Goal: Task Accomplishment & Management: Use online tool/utility

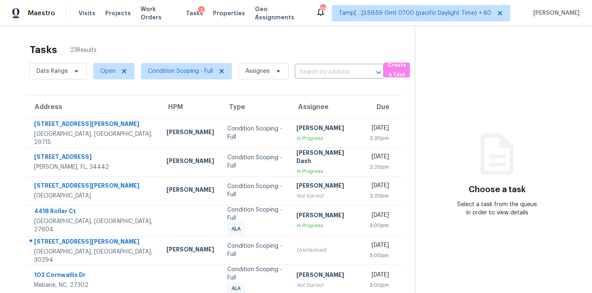
scroll to position [135, 0]
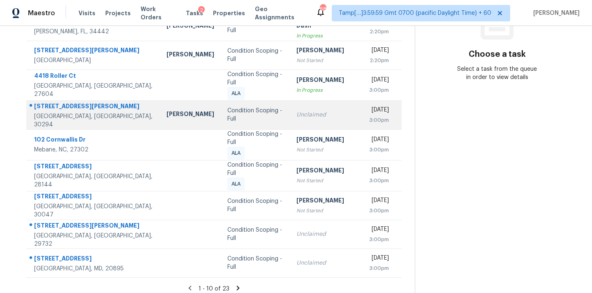
click at [296, 113] on div "Unclaimed" at bounding box center [326, 115] width 60 height 8
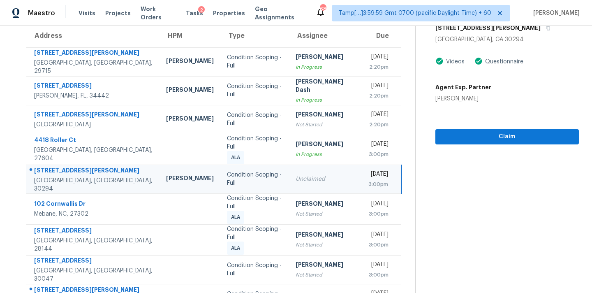
scroll to position [52, 0]
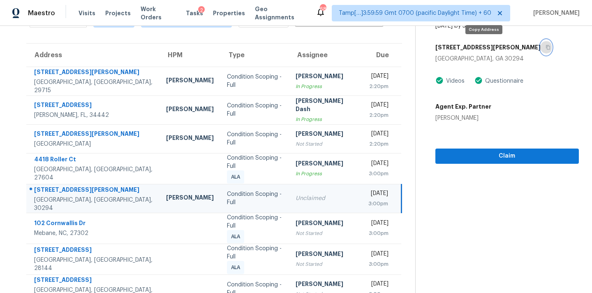
click at [546, 49] on icon "button" at bounding box center [548, 47] width 4 height 5
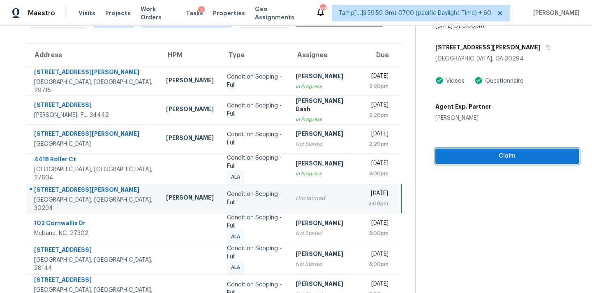
click at [472, 159] on span "Claim" at bounding box center [507, 156] width 130 height 10
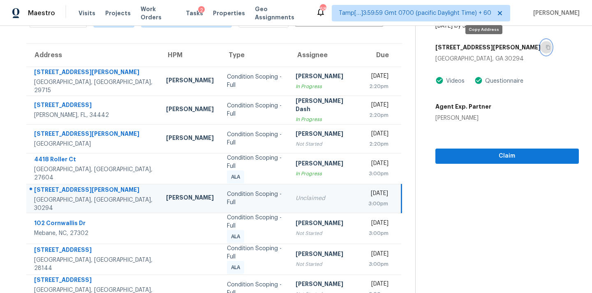
click at [545, 48] on icon "button" at bounding box center [547, 47] width 5 height 5
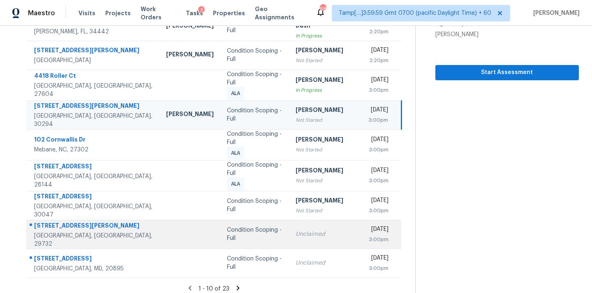
click at [295, 230] on div "Unclaimed" at bounding box center [325, 234] width 60 height 8
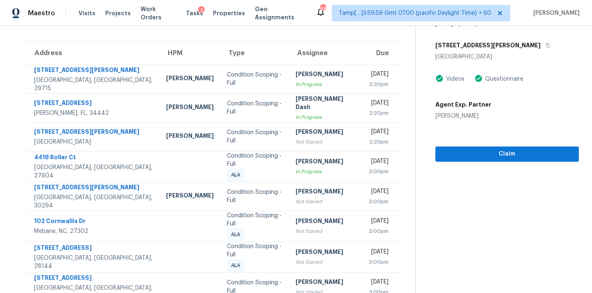
scroll to position [35, 0]
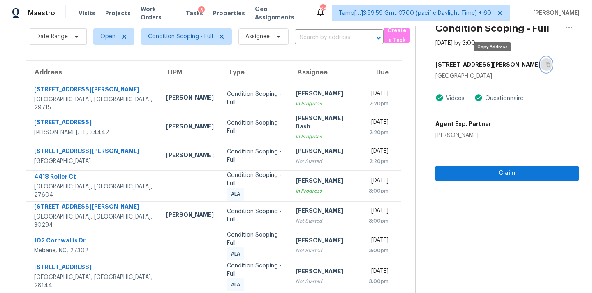
click at [546, 65] on icon "button" at bounding box center [548, 64] width 4 height 5
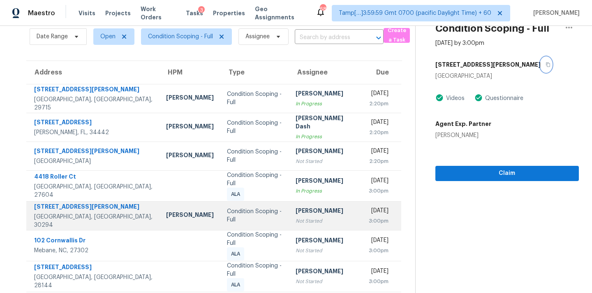
scroll to position [135, 0]
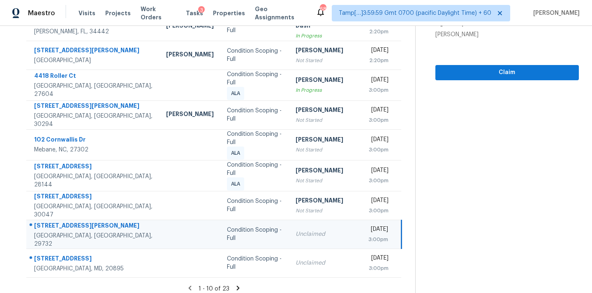
click at [470, 80] on section "Condition Scoping - Full Oct 14th 2025 by 3:00pm 3587 Mt Gallant Rd Rock Hill, …" at bounding box center [497, 95] width 164 height 408
click at [477, 75] on span "Claim" at bounding box center [507, 72] width 130 height 10
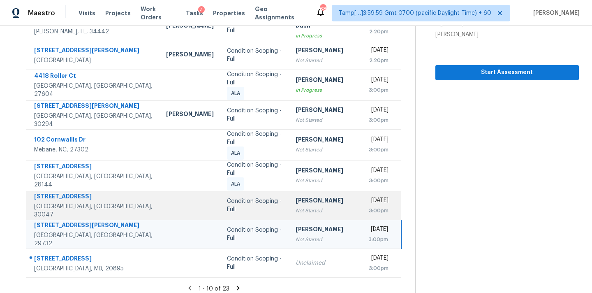
scroll to position [0, 0]
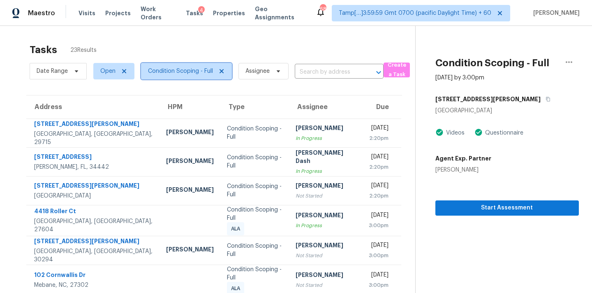
click at [200, 72] on span "Condition Scoping - Full" at bounding box center [180, 71] width 65 height 8
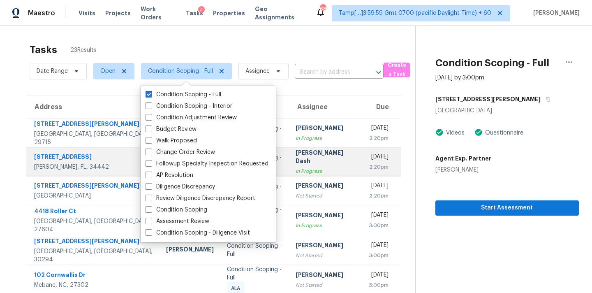
click at [305, 169] on div "In Progress" at bounding box center [325, 171] width 60 height 8
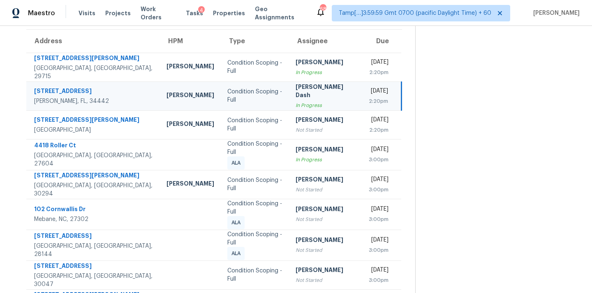
scroll to position [135, 0]
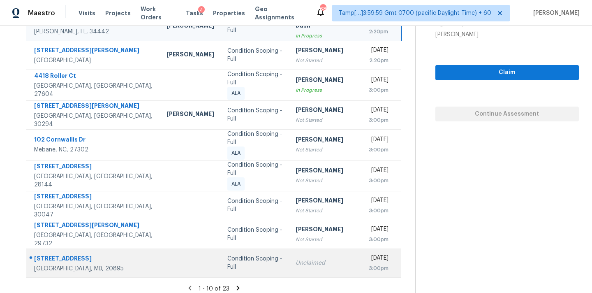
click at [295, 258] on div "Unclaimed" at bounding box center [325, 262] width 60 height 8
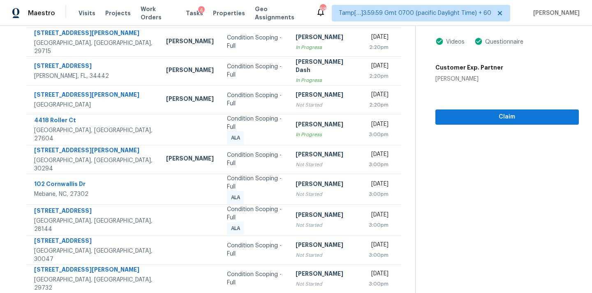
scroll to position [39, 0]
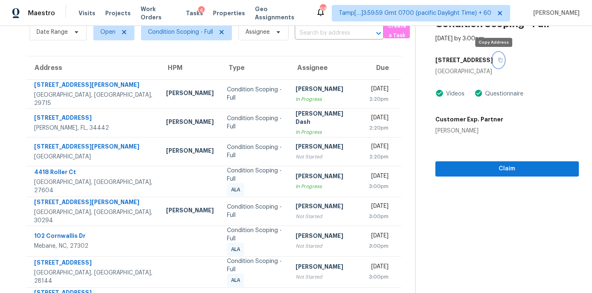
click at [497, 61] on button "button" at bounding box center [498, 60] width 11 height 15
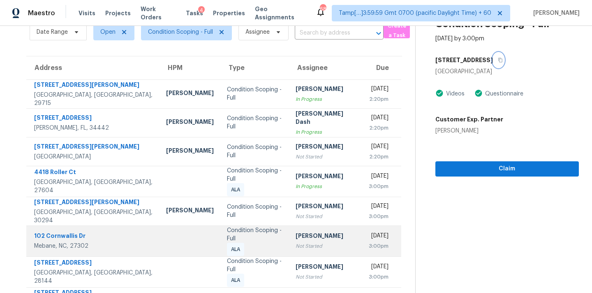
scroll to position [135, 0]
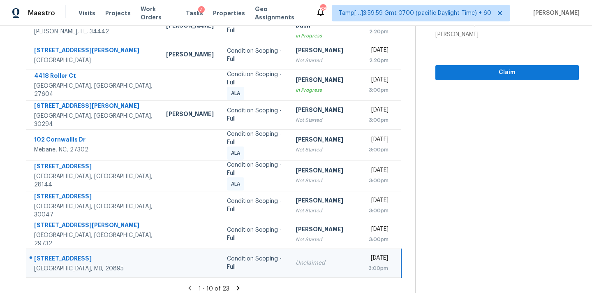
click at [320, 248] on td "Unclaimed" at bounding box center [325, 262] width 73 height 29
click at [486, 74] on span "Claim" at bounding box center [507, 72] width 130 height 10
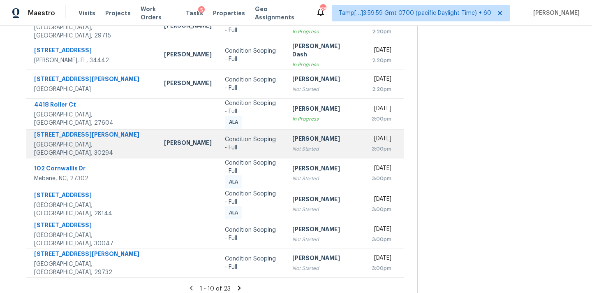
click at [293, 147] on div "Not Started" at bounding box center [321, 149] width 59 height 8
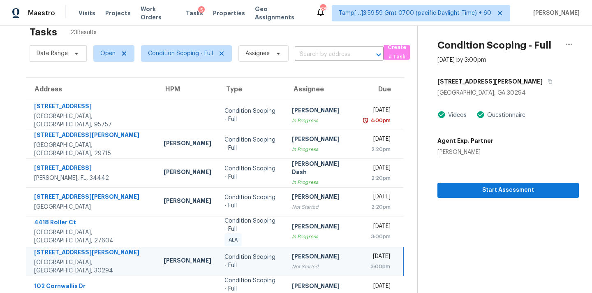
scroll to position [12, 0]
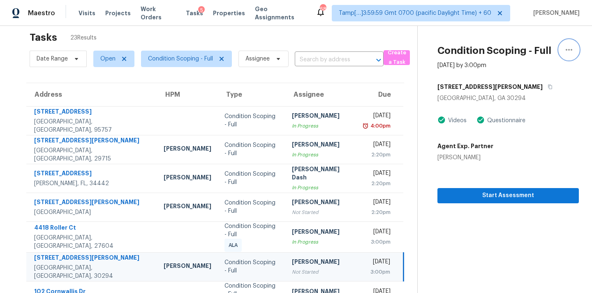
click at [569, 49] on icon "button" at bounding box center [569, 50] width 10 height 10
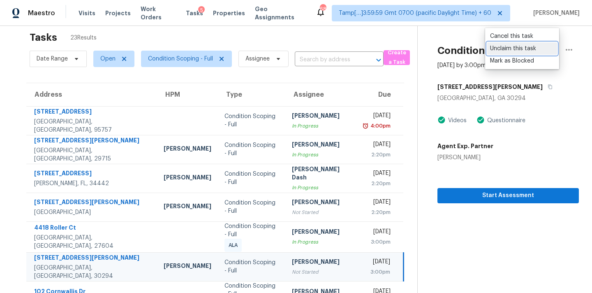
click at [516, 48] on div "Unclaim this task" at bounding box center [522, 48] width 64 height 8
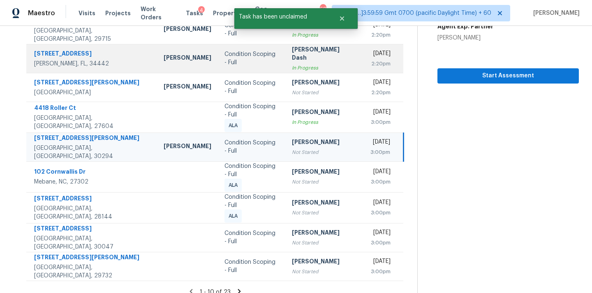
scroll to position [135, 0]
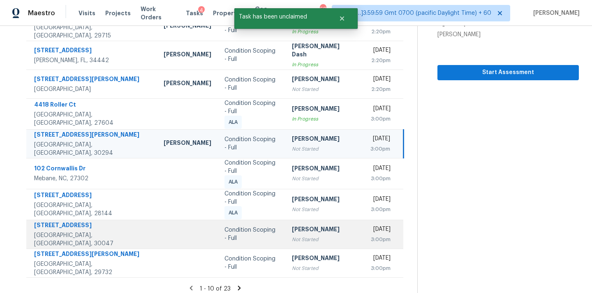
click at [364, 225] on div "Tue, Oct 14th 2025" at bounding box center [377, 230] width 26 height 10
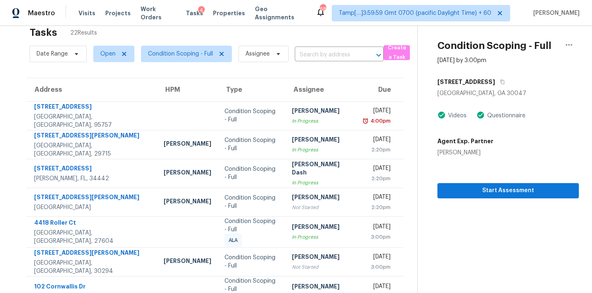
scroll to position [14, 0]
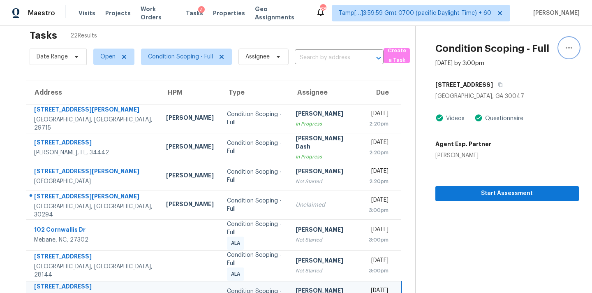
click at [565, 46] on icon "button" at bounding box center [569, 48] width 10 height 10
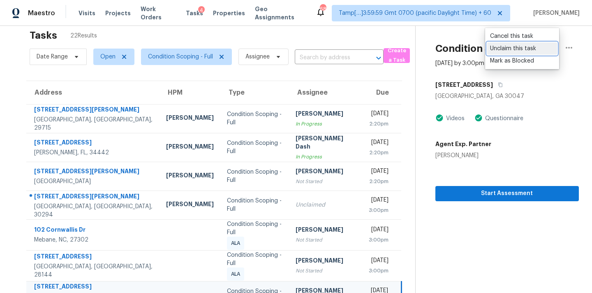
click at [510, 50] on div "Unclaim this task" at bounding box center [522, 48] width 64 height 8
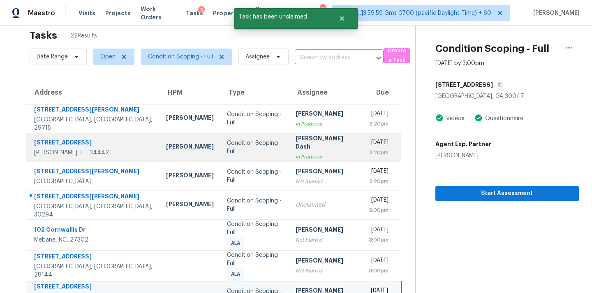
scroll to position [135, 0]
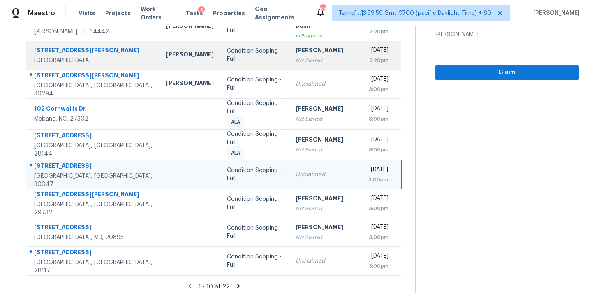
click at [368, 60] on div "2:20pm" at bounding box center [378, 60] width 21 height 8
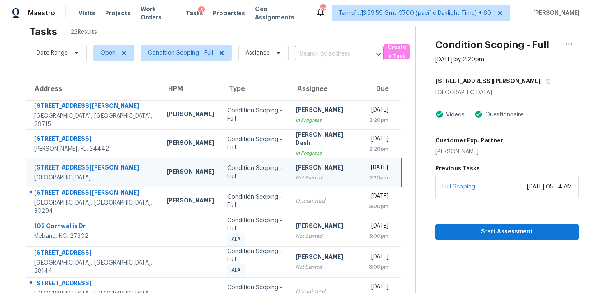
scroll to position [5, 0]
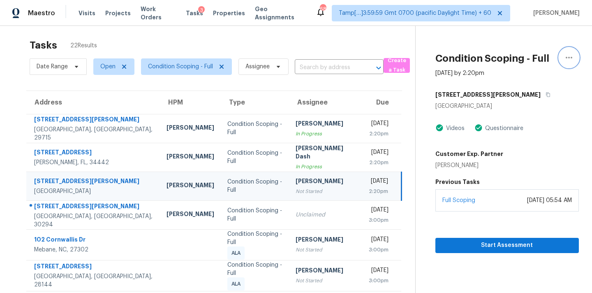
click at [566, 55] on icon "button" at bounding box center [569, 58] width 10 height 10
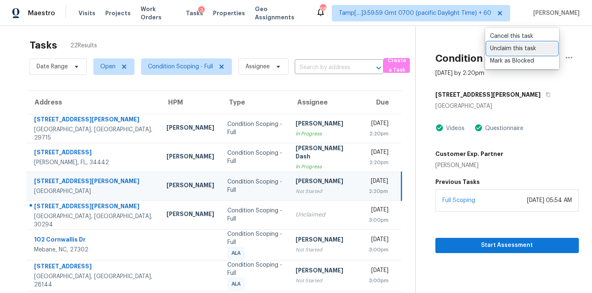
click at [512, 48] on div "Unclaim this task" at bounding box center [522, 48] width 64 height 8
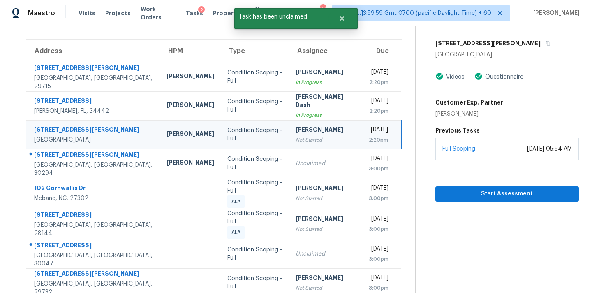
scroll to position [135, 0]
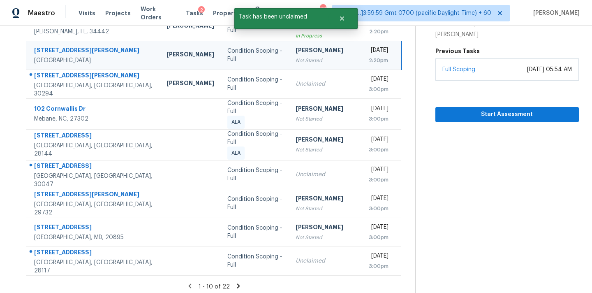
click at [296, 196] on div "[PERSON_NAME]" at bounding box center [325, 199] width 60 height 10
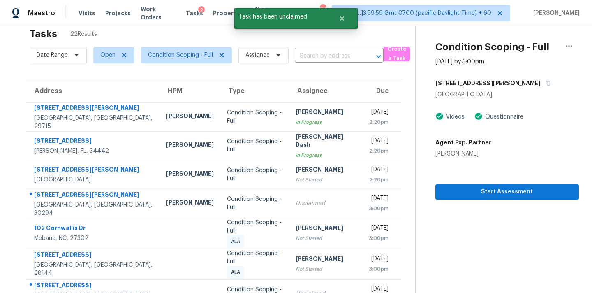
scroll to position [0, 0]
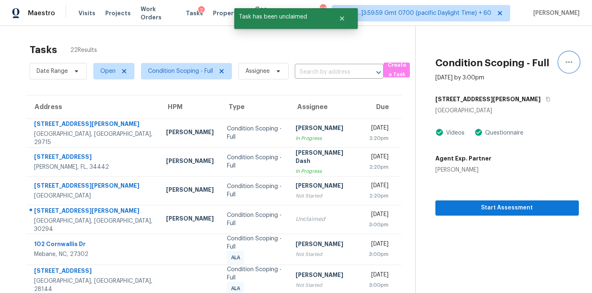
click at [569, 62] on icon "button" at bounding box center [568, 62] width 7 height 2
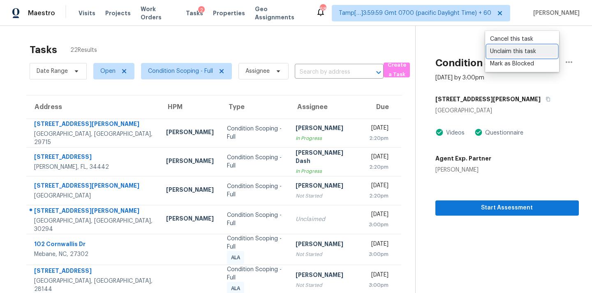
click at [514, 51] on div "Unclaim this task" at bounding box center [522, 51] width 64 height 8
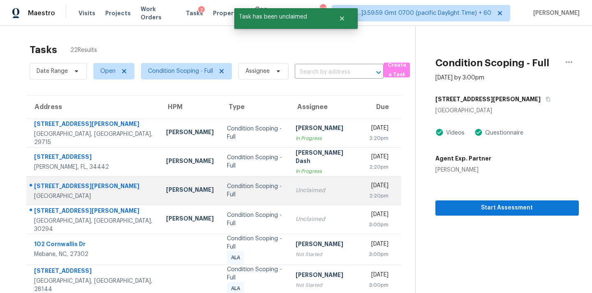
scroll to position [135, 0]
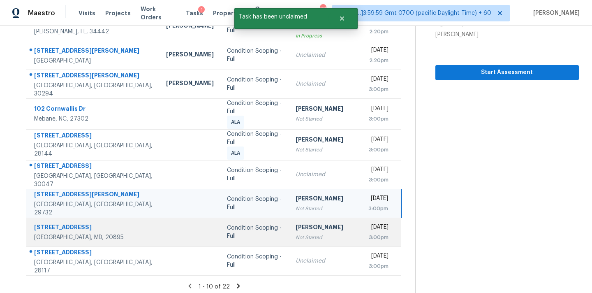
click at [314, 233] on div "Not Started" at bounding box center [325, 237] width 60 height 8
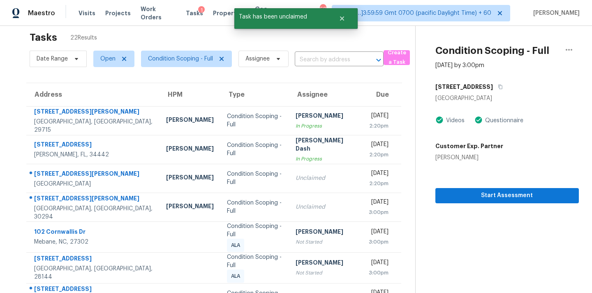
scroll to position [1, 0]
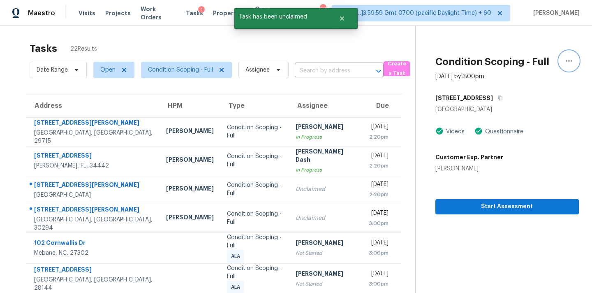
click at [568, 61] on icon "button" at bounding box center [569, 61] width 10 height 10
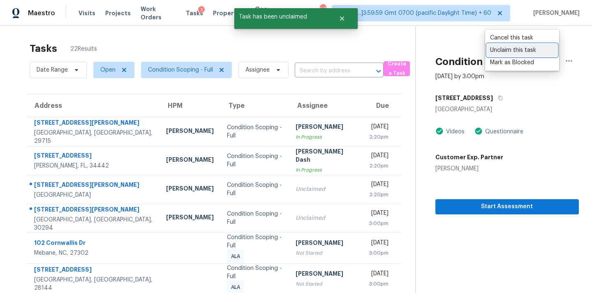
click at [504, 48] on div "Unclaim this task" at bounding box center [522, 50] width 64 height 8
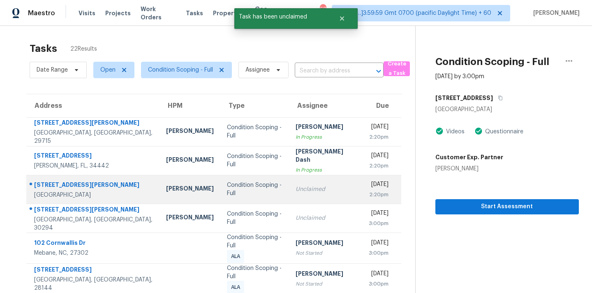
scroll to position [135, 0]
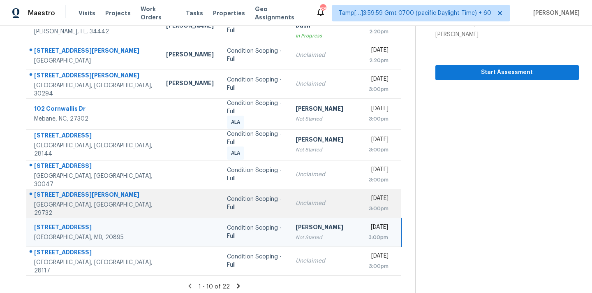
click at [295, 203] on td "Unclaimed" at bounding box center [325, 203] width 73 height 29
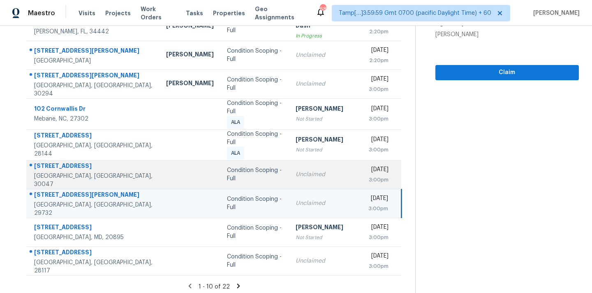
click at [300, 165] on td "Unclaimed" at bounding box center [325, 174] width 73 height 29
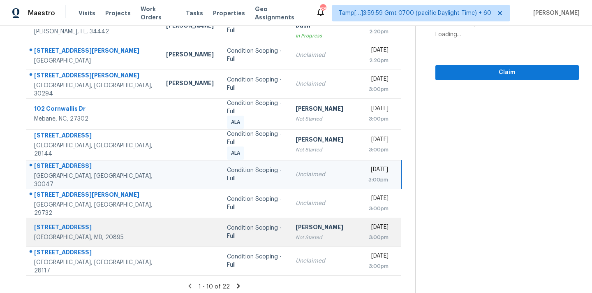
click at [300, 223] on div "[PERSON_NAME]" at bounding box center [325, 228] width 60 height 10
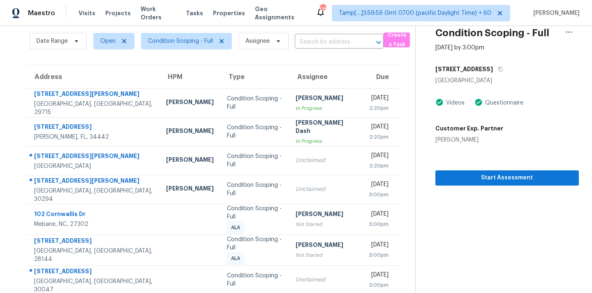
scroll to position [0, 0]
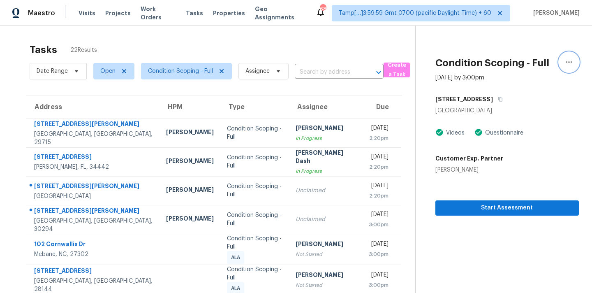
click at [566, 62] on icon "button" at bounding box center [568, 62] width 7 height 2
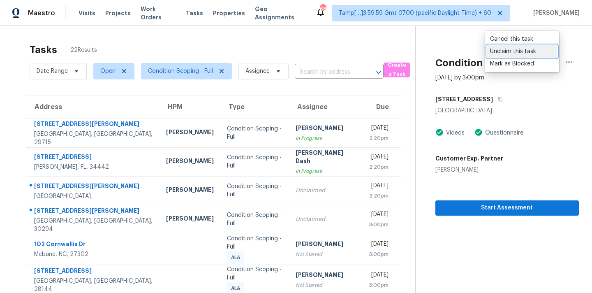
click at [516, 53] on div "Unclaim this task" at bounding box center [522, 51] width 64 height 8
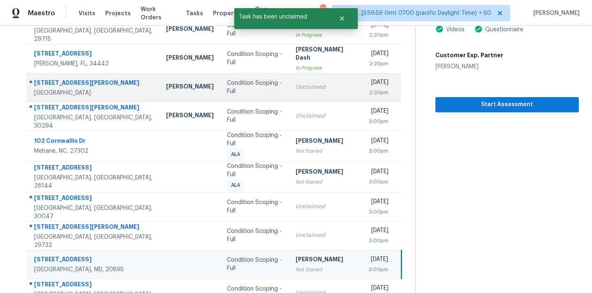
scroll to position [135, 0]
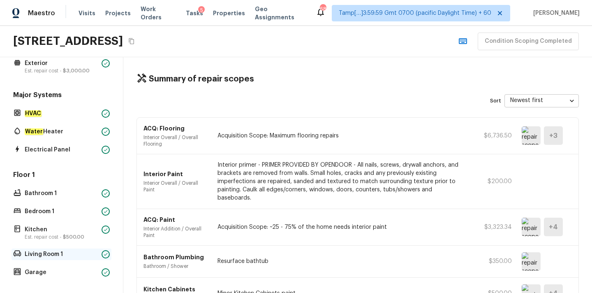
scroll to position [14, 0]
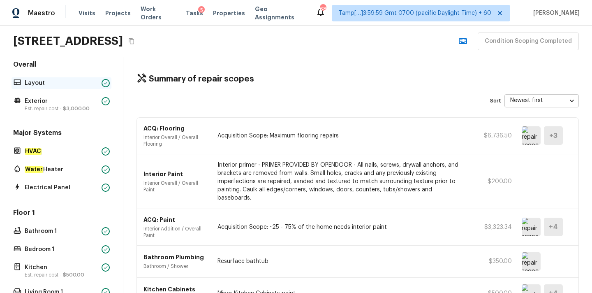
click at [55, 84] on p "Layout" at bounding box center [62, 83] width 74 height 8
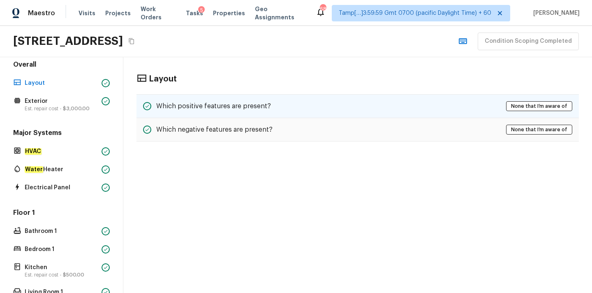
click at [310, 107] on div "Which positive features are present? None that I’m aware of" at bounding box center [357, 106] width 442 height 24
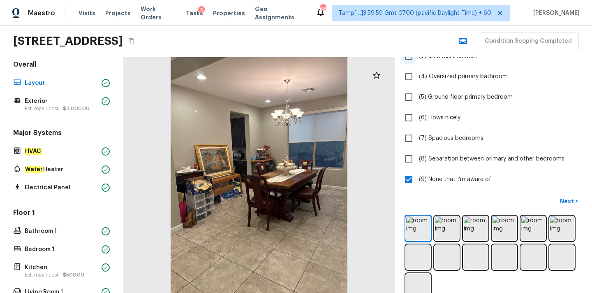
scroll to position [131, 0]
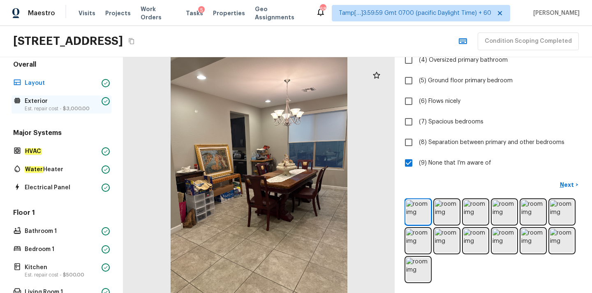
click at [46, 100] on p "Exterior" at bounding box center [62, 101] width 74 height 8
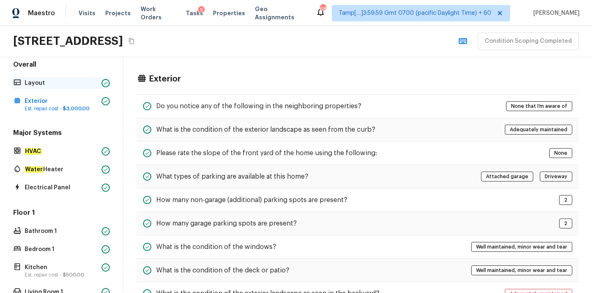
click at [66, 78] on div "Layout" at bounding box center [62, 83] width 100 height 12
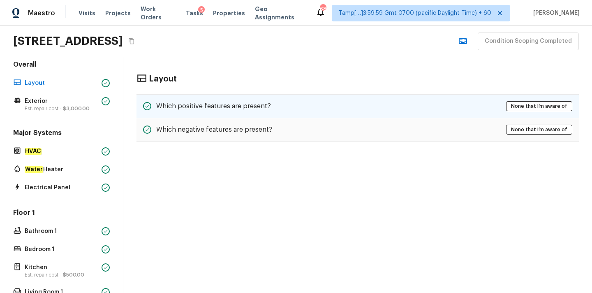
click at [225, 106] on h5 "Which positive features are present?" at bounding box center [213, 105] width 115 height 9
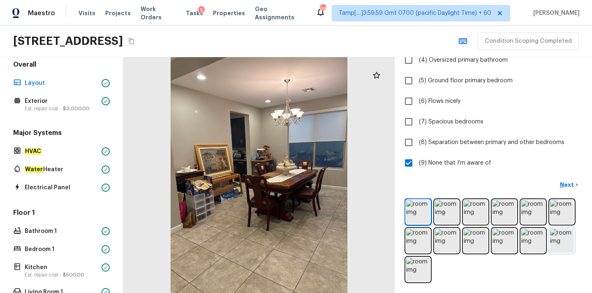
click at [560, 240] on img at bounding box center [562, 240] width 24 height 24
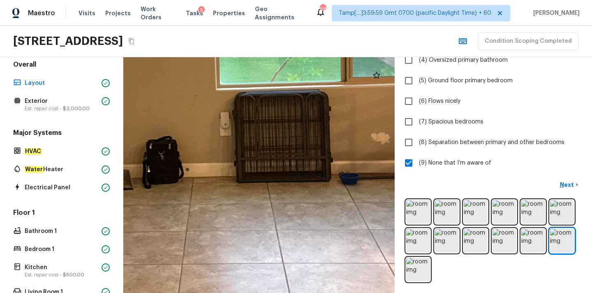
drag, startPoint x: 361, startPoint y: 184, endPoint x: 233, endPoint y: 237, distance: 138.9
click at [233, 237] on div at bounding box center [155, 83] width 1353 height 1174
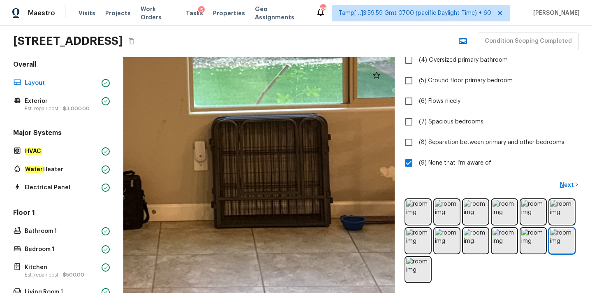
drag, startPoint x: 263, startPoint y: 147, endPoint x: 249, endPoint y: 194, distance: 48.3
click at [249, 194] on div at bounding box center [114, 106] width 1666 height 1446
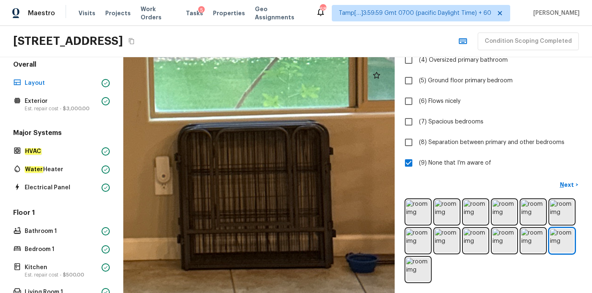
drag, startPoint x: 267, startPoint y: 157, endPoint x: 245, endPoint y: 187, distance: 37.3
click at [245, 187] on div at bounding box center [50, 110] width 2169 height 1883
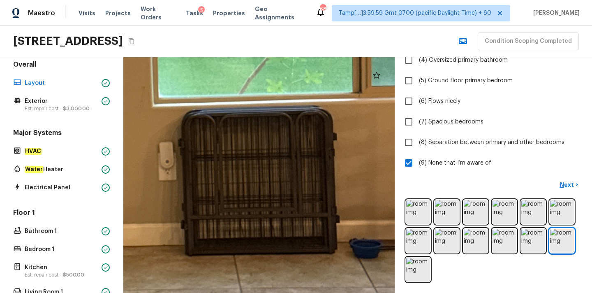
drag, startPoint x: 245, startPoint y: 187, endPoint x: 249, endPoint y: 173, distance: 13.7
click at [249, 173] on div at bounding box center [54, 95] width 2169 height 1883
